Goal: Task Accomplishment & Management: Manage account settings

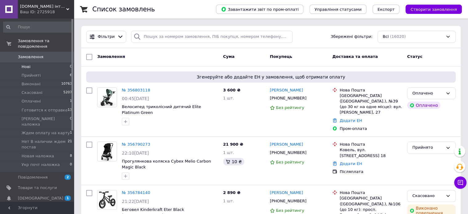
click at [24, 62] on li "Нові 0" at bounding box center [38, 66] width 76 height 9
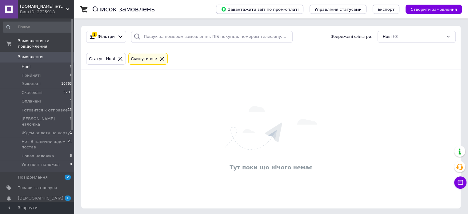
click at [22, 62] on li "Нові 0" at bounding box center [38, 66] width 76 height 9
click at [26, 73] on span "Прийняті" at bounding box center [31, 76] width 19 height 6
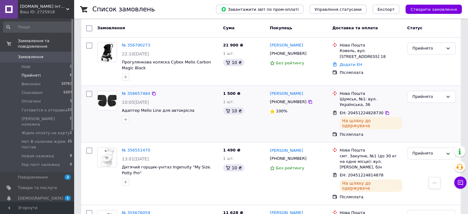
scroll to position [22, 0]
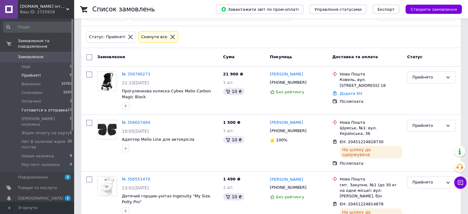
click at [38, 107] on span "Готовится к отправке" at bounding box center [45, 110] width 46 height 6
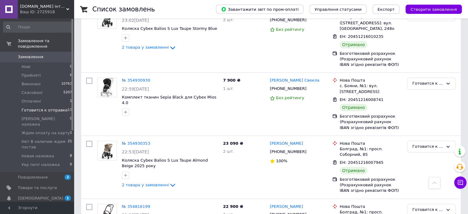
scroll to position [659, 0]
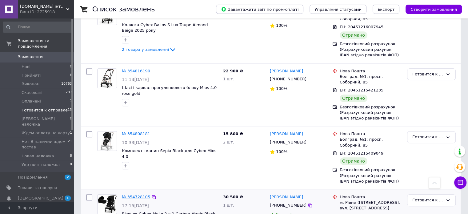
click at [132, 195] on link "№ 354728105" at bounding box center [136, 197] width 28 height 5
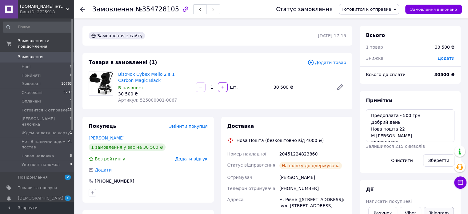
scroll to position [31, 0]
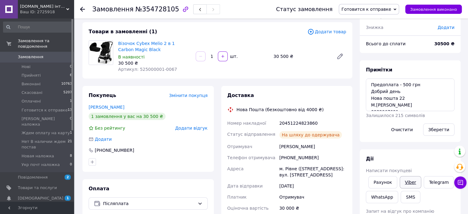
click at [410, 180] on link "Viber" at bounding box center [411, 182] width 22 height 12
drag, startPoint x: 279, startPoint y: 122, endPoint x: 323, endPoint y: 122, distance: 44.0
click at [323, 122] on div "20451224823860" at bounding box center [312, 123] width 69 height 11
copy div "20451224823860"
drag, startPoint x: 402, startPoint y: 9, endPoint x: 395, endPoint y: 28, distance: 20.2
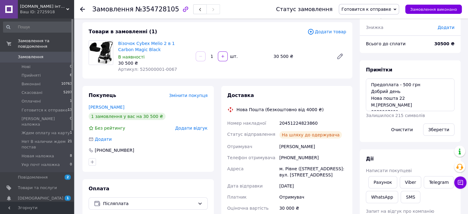
click at [396, 10] on icon at bounding box center [395, 9] width 3 height 3
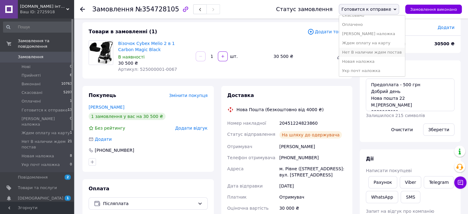
scroll to position [25, 0]
click at [366, 61] on li "Новая наложка" at bounding box center [372, 61] width 66 height 9
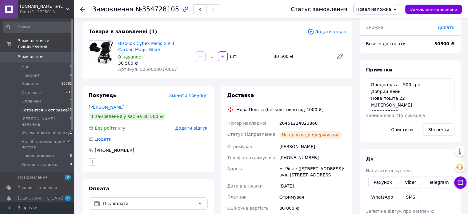
click at [34, 107] on span "Готовится к отправке" at bounding box center [45, 110] width 46 height 6
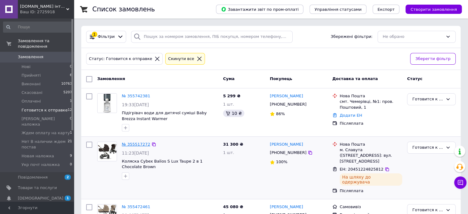
click at [136, 143] on link "№ 355517272" at bounding box center [136, 144] width 28 height 5
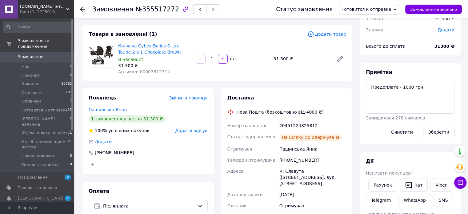
scroll to position [92, 0]
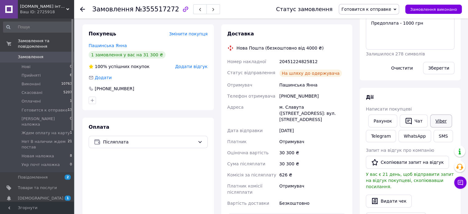
click at [439, 121] on link "Viber" at bounding box center [441, 120] width 22 height 13
drag, startPoint x: 279, startPoint y: 61, endPoint x: 321, endPoint y: 62, distance: 41.9
click at [321, 62] on div "20451224825812" at bounding box center [312, 61] width 69 height 11
copy div "20451224825812"
click at [396, 10] on icon at bounding box center [395, 9] width 3 height 3
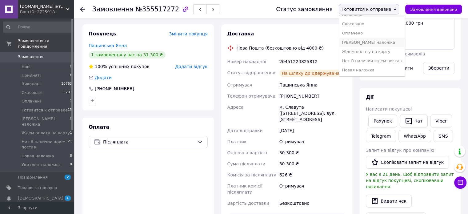
scroll to position [25, 0]
click at [369, 60] on li "Новая наложка" at bounding box center [372, 61] width 66 height 9
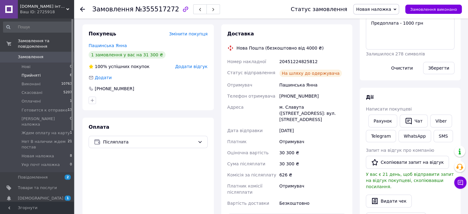
click at [33, 73] on span "Прийняті" at bounding box center [31, 76] width 19 height 6
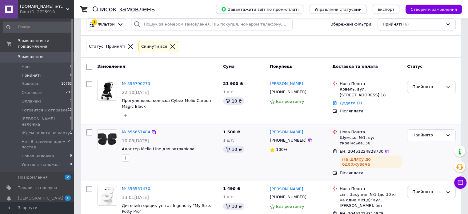
scroll to position [31, 0]
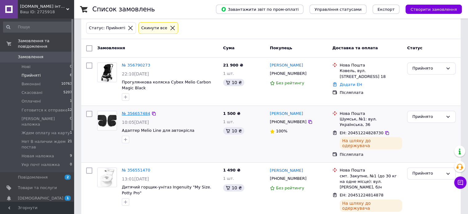
click at [134, 113] on link "№ 356657484" at bounding box center [136, 113] width 28 height 5
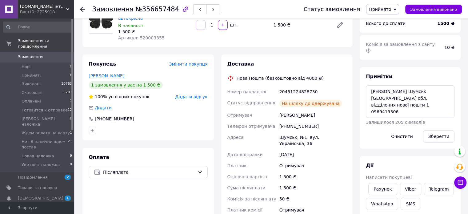
scroll to position [92, 0]
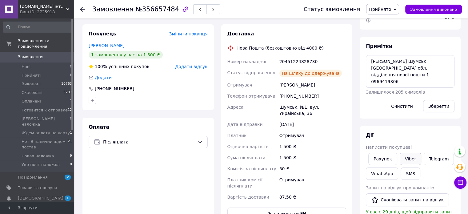
click at [410, 153] on link "Viber" at bounding box center [411, 159] width 22 height 12
drag, startPoint x: 279, startPoint y: 55, endPoint x: 315, endPoint y: 55, distance: 36.6
click at [315, 56] on div "20451224828730" at bounding box center [312, 61] width 69 height 11
copy div "20451224828730"
click at [396, 9] on icon at bounding box center [395, 9] width 3 height 2
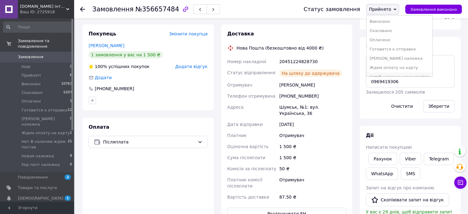
scroll to position [25, 0]
click at [389, 61] on li "Новая наложка" at bounding box center [400, 61] width 66 height 9
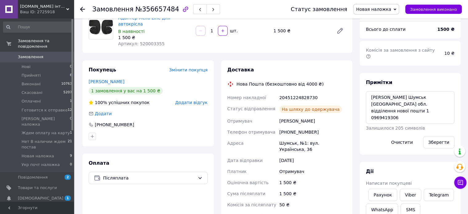
scroll to position [92, 0]
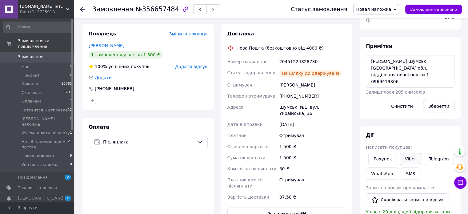
click at [410, 154] on link "Viber" at bounding box center [411, 159] width 22 height 12
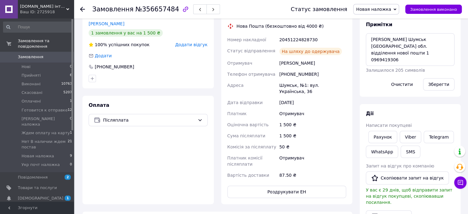
scroll to position [62, 0]
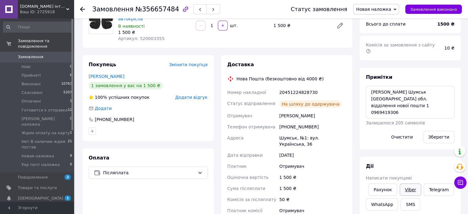
click at [406, 183] on link "Viber" at bounding box center [411, 189] width 22 height 12
click at [32, 73] on span "Прийняті" at bounding box center [31, 76] width 19 height 6
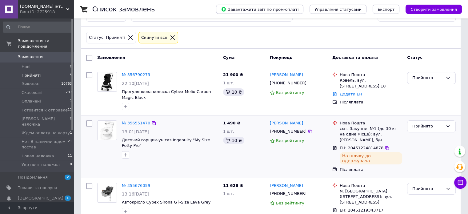
scroll to position [31, 0]
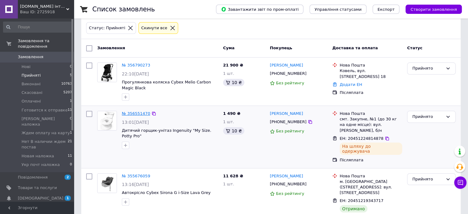
click at [136, 112] on link "№ 356551470" at bounding box center [136, 113] width 28 height 5
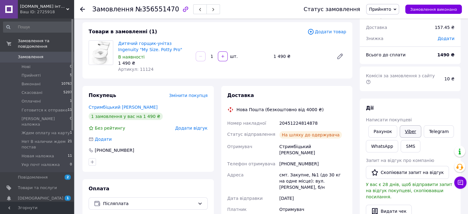
click at [410, 125] on link "Viber" at bounding box center [411, 131] width 22 height 12
drag, startPoint x: 280, startPoint y: 123, endPoint x: 321, endPoint y: 122, distance: 40.3
click at [321, 122] on div "20451224814878" at bounding box center [312, 123] width 69 height 11
click at [283, 126] on div "20451224814878" at bounding box center [312, 123] width 69 height 11
drag, startPoint x: 279, startPoint y: 123, endPoint x: 320, endPoint y: 124, distance: 41.9
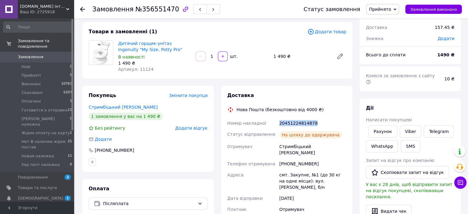
click at [320, 124] on div "20451224814878" at bounding box center [312, 123] width 69 height 11
copy div "20451224814878"
click at [396, 10] on icon at bounding box center [395, 9] width 3 height 3
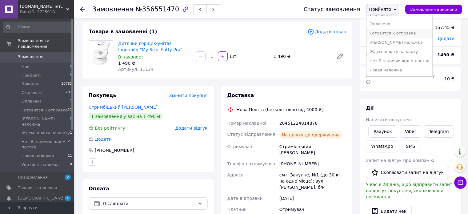
scroll to position [25, 0]
click at [392, 58] on li "Новая наложка" at bounding box center [400, 61] width 66 height 9
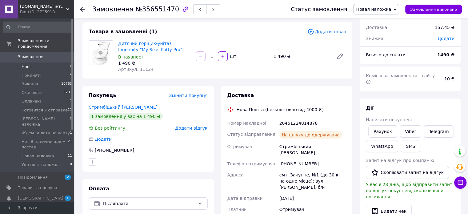
click at [30, 64] on span "Нові" at bounding box center [26, 67] width 9 height 6
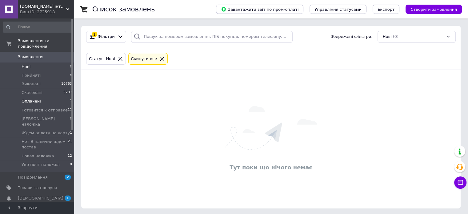
click at [33, 98] on span "Оплачені" at bounding box center [31, 101] width 19 height 6
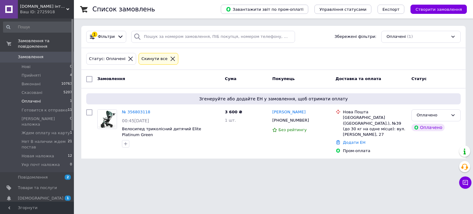
click at [44, 8] on span "[DOMAIN_NAME] інтернет - магазин дитячих товарів Коляски Автокрісла Кроватки Іг…" at bounding box center [43, 7] width 46 height 6
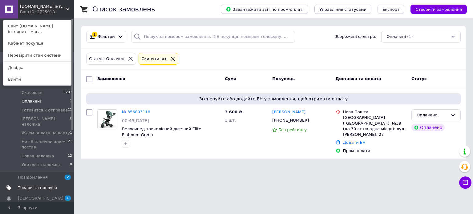
click at [31, 185] on span "Товари та послуги" at bounding box center [37, 188] width 39 height 6
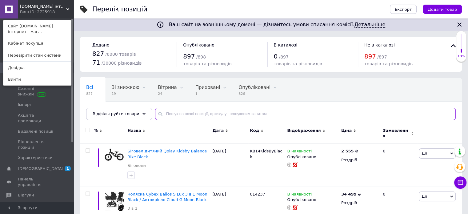
click at [169, 114] on input "text" at bounding box center [305, 114] width 301 height 12
paste input "523001301"
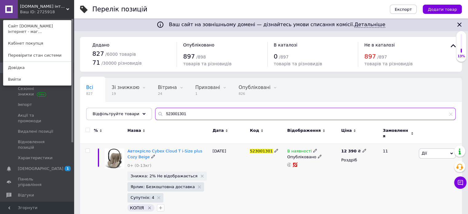
type input "523001301"
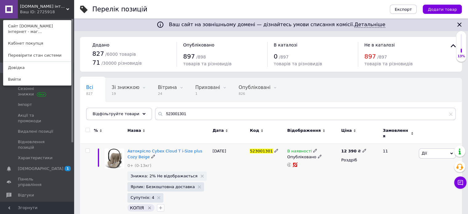
click at [313, 149] on icon at bounding box center [315, 151] width 4 height 4
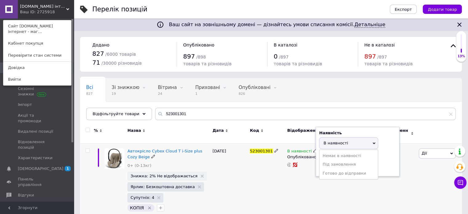
click at [330, 161] on li "Під замовлення" at bounding box center [348, 164] width 58 height 9
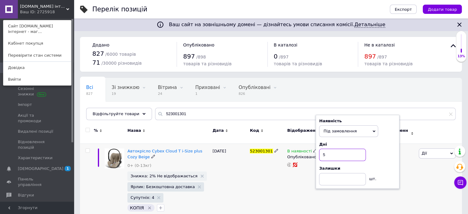
click at [322, 151] on input "5" at bounding box center [342, 155] width 47 height 12
type input "15"
click at [234, 190] on div "[DATE]" at bounding box center [229, 181] width 37 height 75
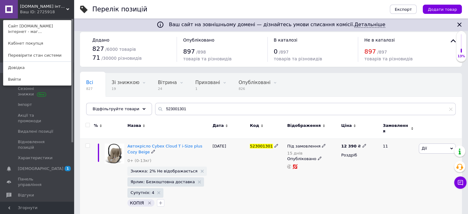
scroll to position [7, 0]
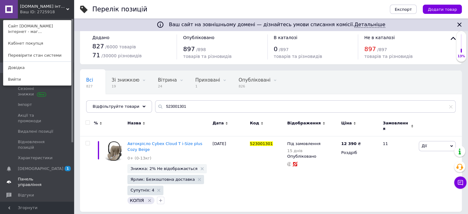
click at [26, 176] on span "Панель управління" at bounding box center [37, 181] width 39 height 11
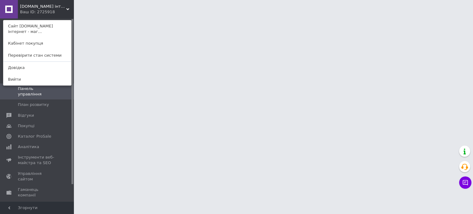
click at [32, 8] on span "[DOMAIN_NAME] інтернет - магазин дитячих товарів Коляски Автокрісла Кроватки Іг…" at bounding box center [43, 7] width 46 height 6
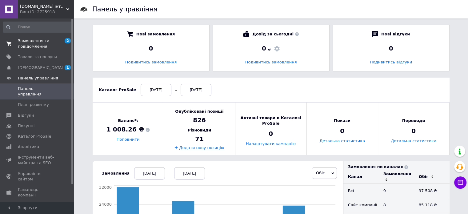
click at [30, 44] on span "Замовлення та повідомлення" at bounding box center [37, 43] width 39 height 11
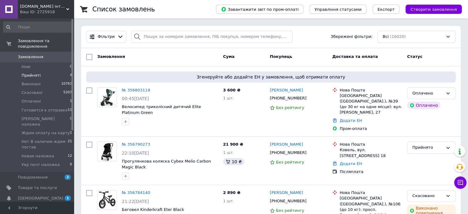
click at [28, 73] on span "Прийняті" at bounding box center [31, 76] width 19 height 6
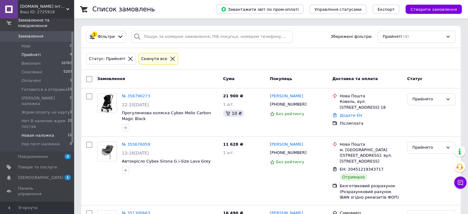
scroll to position [31, 0]
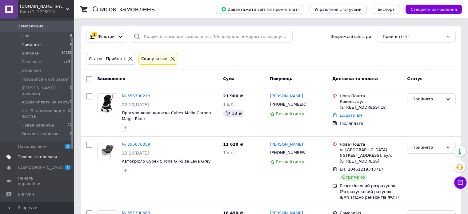
click at [32, 154] on span "Товари та послуги" at bounding box center [37, 157] width 39 height 6
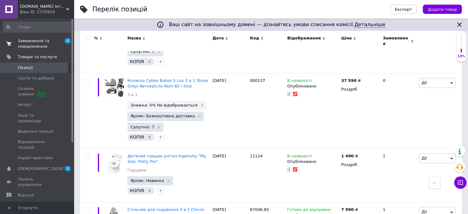
scroll to position [246, 0]
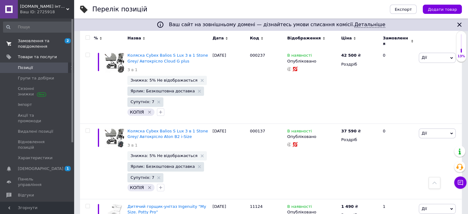
click at [26, 38] on span "Замовлення та повідомлення" at bounding box center [37, 43] width 39 height 11
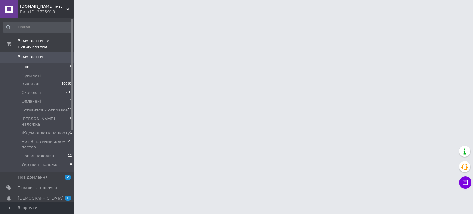
click at [25, 64] on span "Нові" at bounding box center [26, 67] width 9 height 6
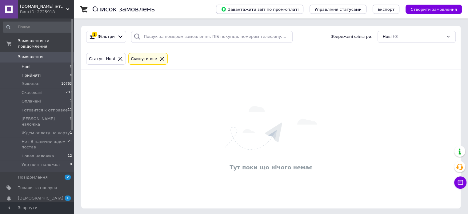
click at [34, 73] on span "Прийняті" at bounding box center [31, 76] width 19 height 6
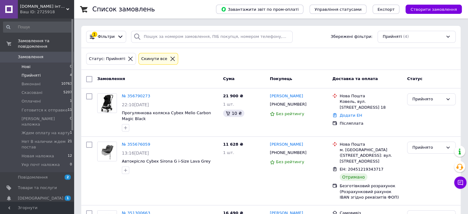
click at [20, 62] on li "Нові 0" at bounding box center [38, 66] width 76 height 9
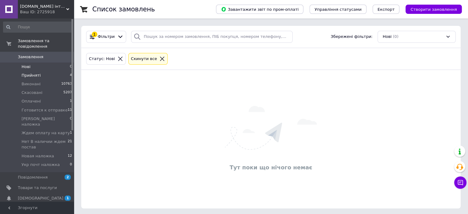
click at [31, 73] on span "Прийняті" at bounding box center [31, 76] width 19 height 6
